Goal: Information Seeking & Learning: Learn about a topic

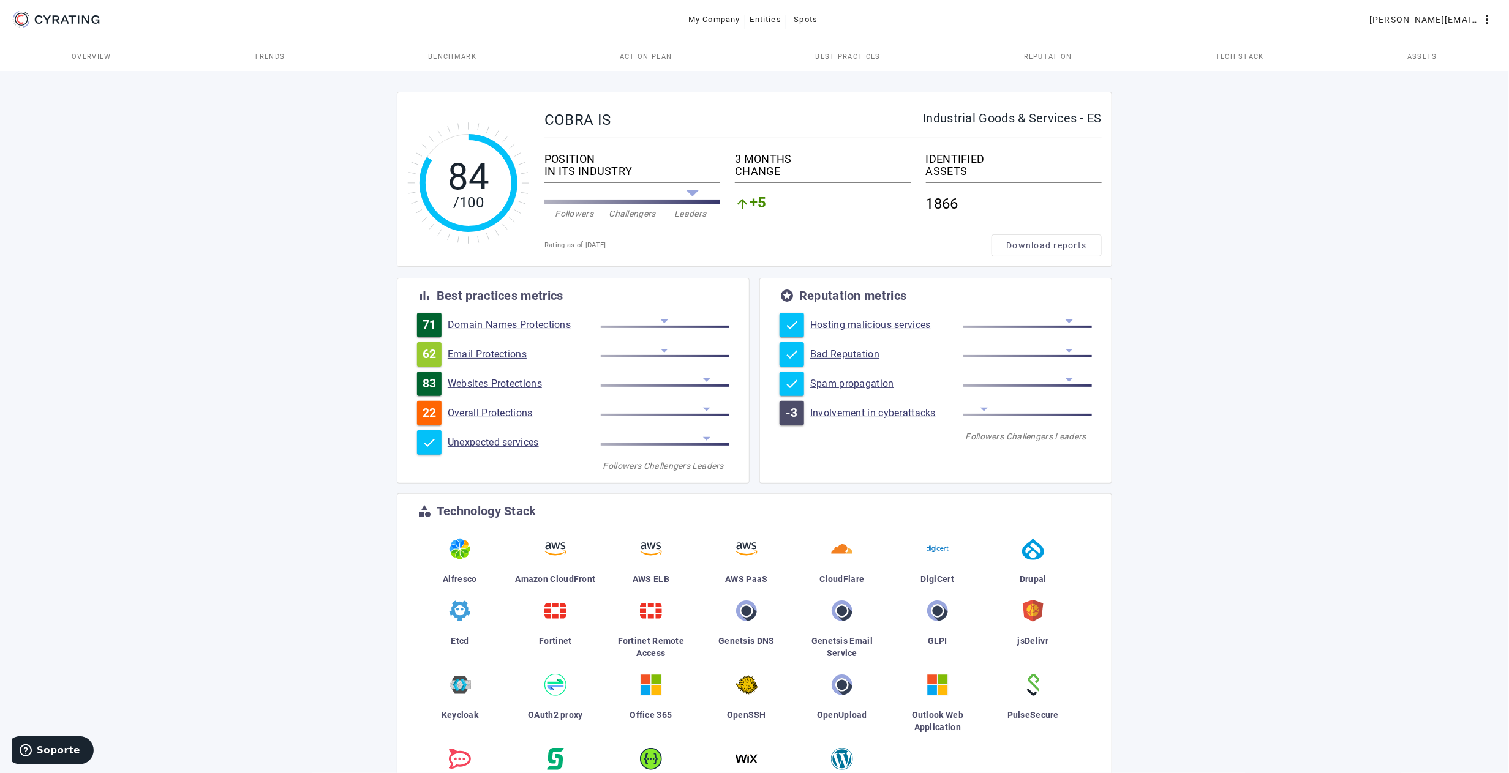
click at [835, 58] on span "Best practices" at bounding box center [847, 56] width 65 height 7
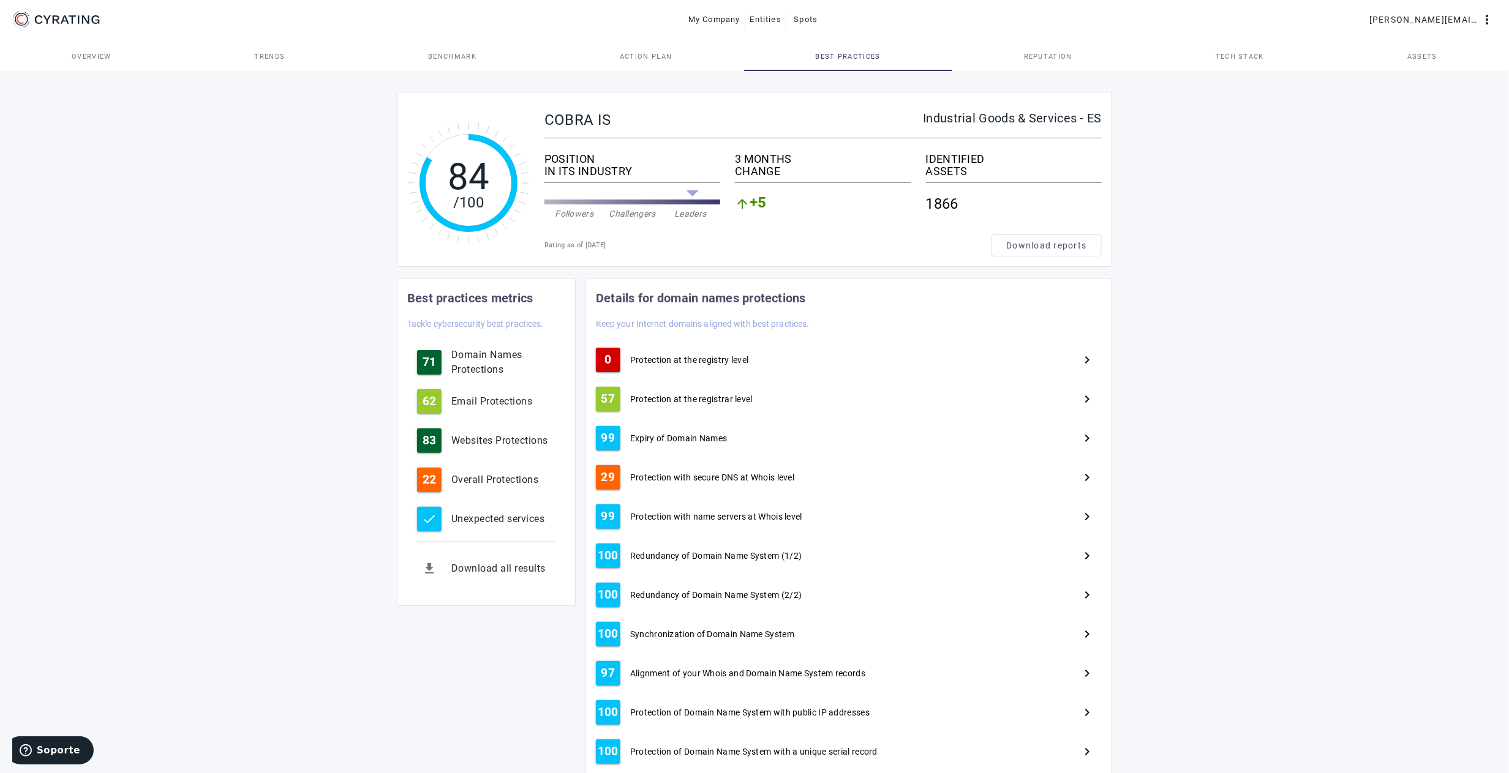
click at [761, 201] on span "+5" at bounding box center [758, 204] width 17 height 15
